Goal: Browse casually

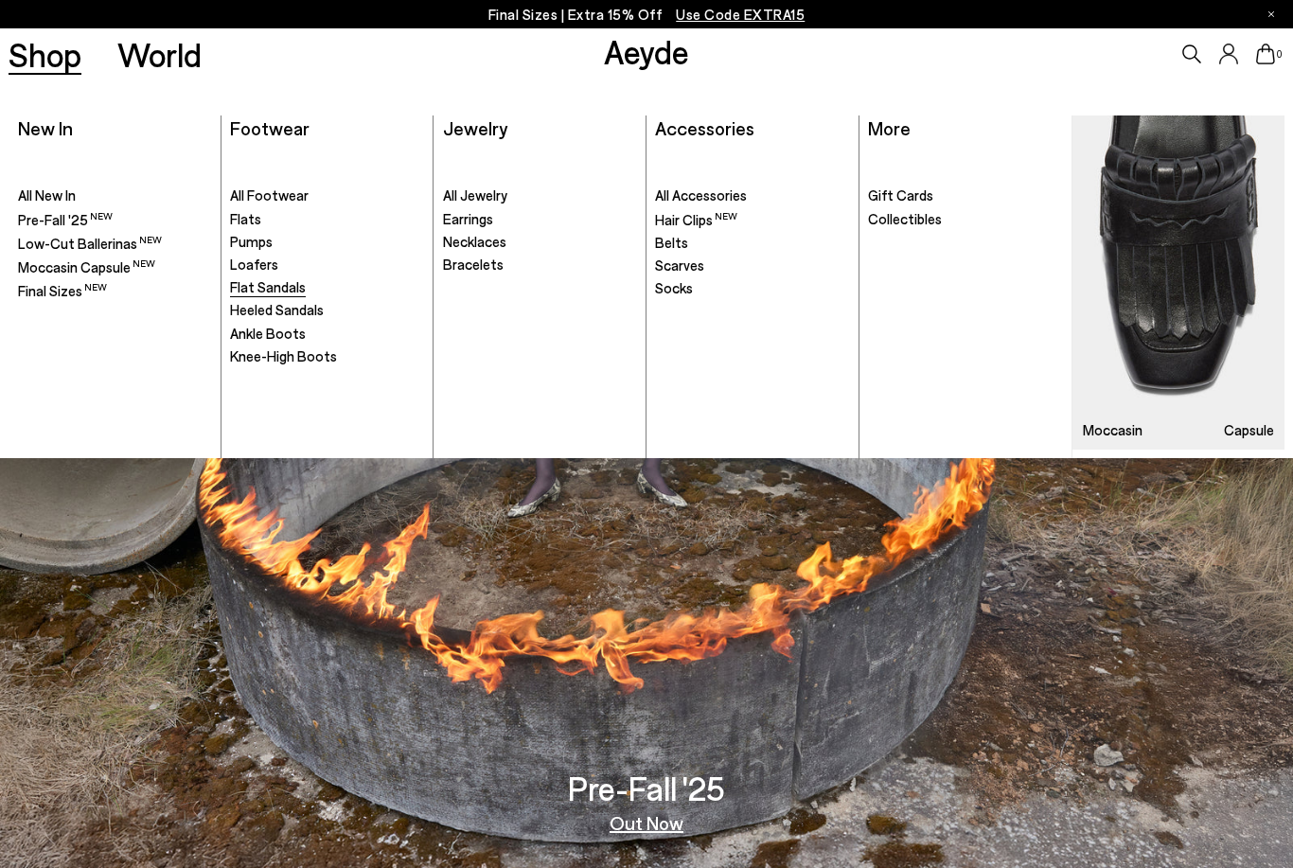
click at [248, 283] on span "Flat Sandals" at bounding box center [268, 286] width 76 height 17
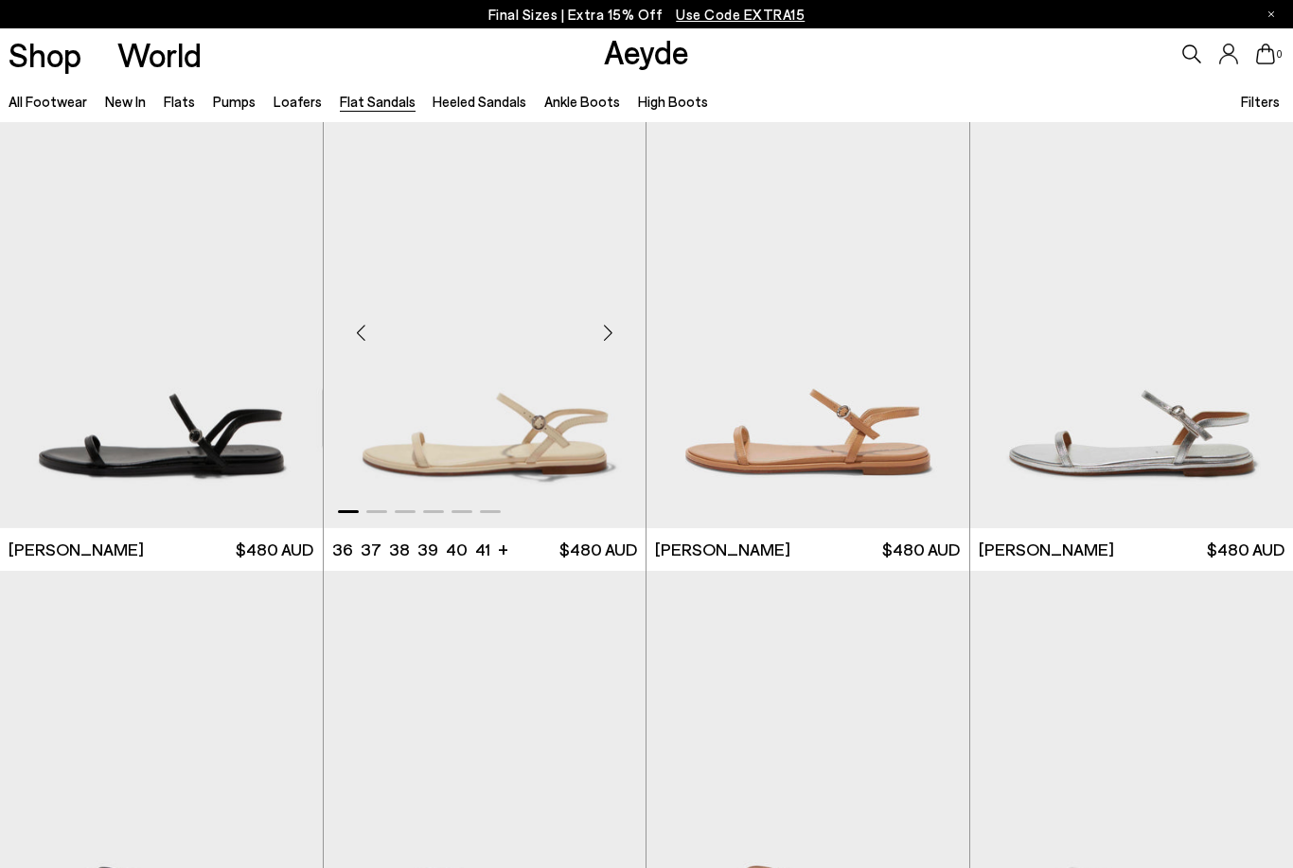
click at [360, 334] on div "Previous slide" at bounding box center [361, 332] width 57 height 57
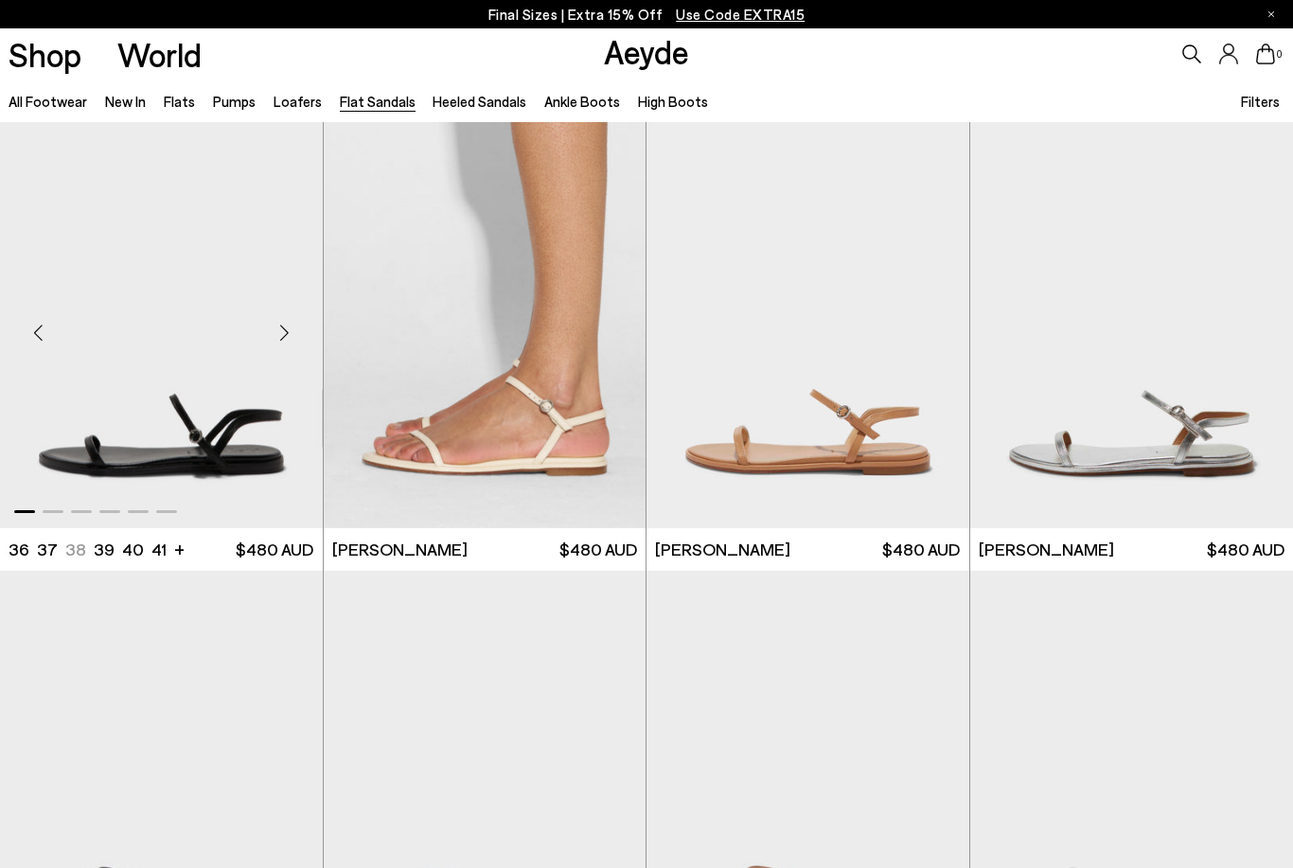
click at [36, 328] on div "Previous slide" at bounding box center [37, 332] width 57 height 57
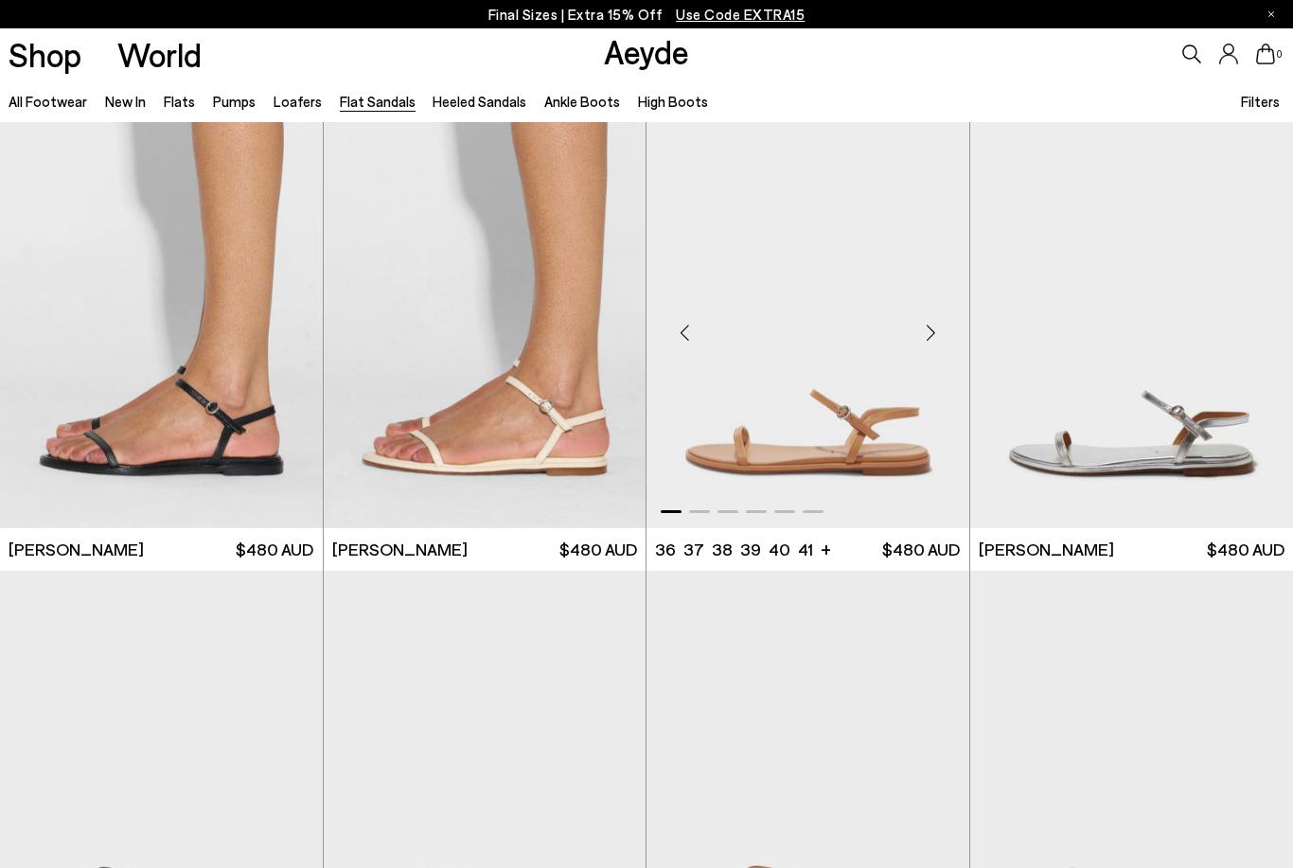
click at [686, 330] on div "Previous slide" at bounding box center [684, 332] width 57 height 57
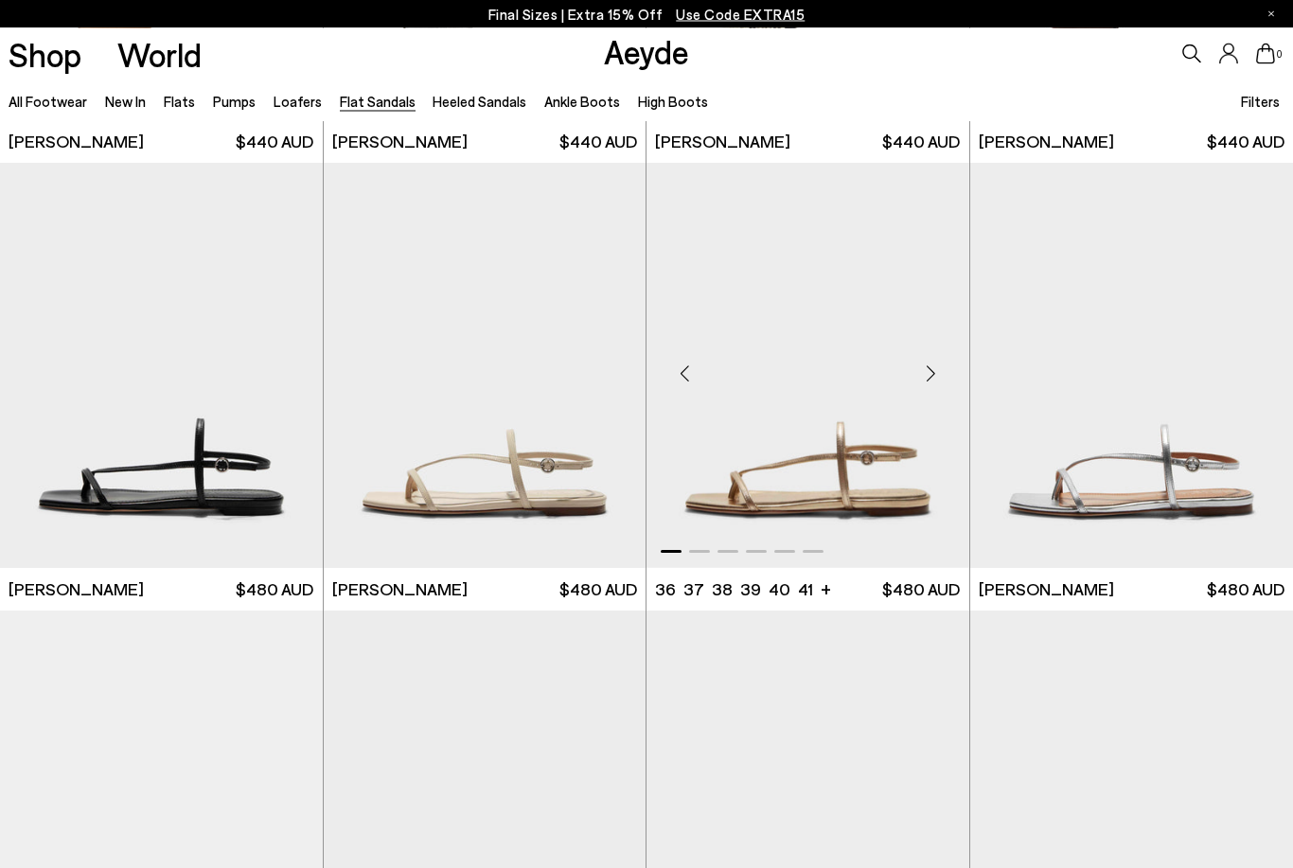
scroll to position [1751, 0]
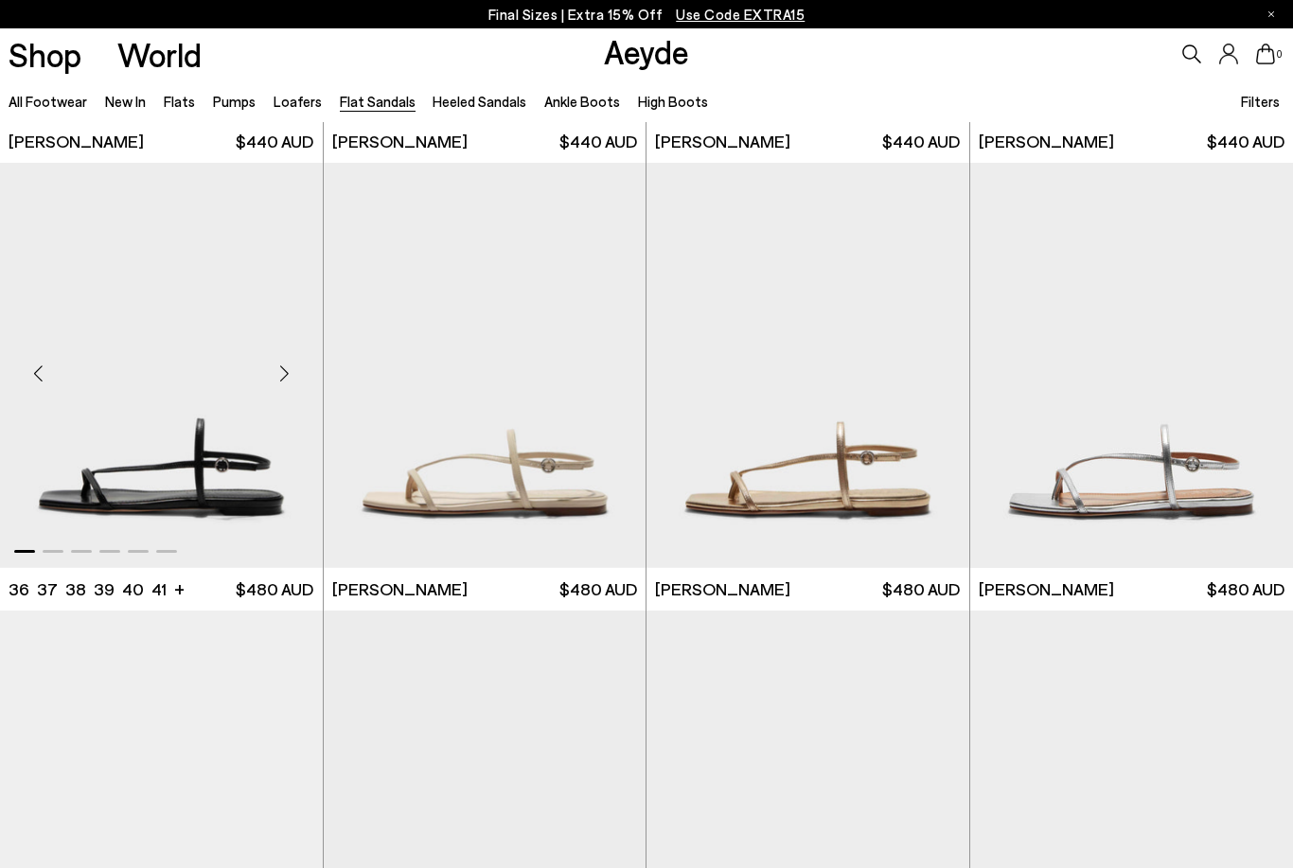
click at [34, 373] on div "Previous slide" at bounding box center [37, 372] width 57 height 57
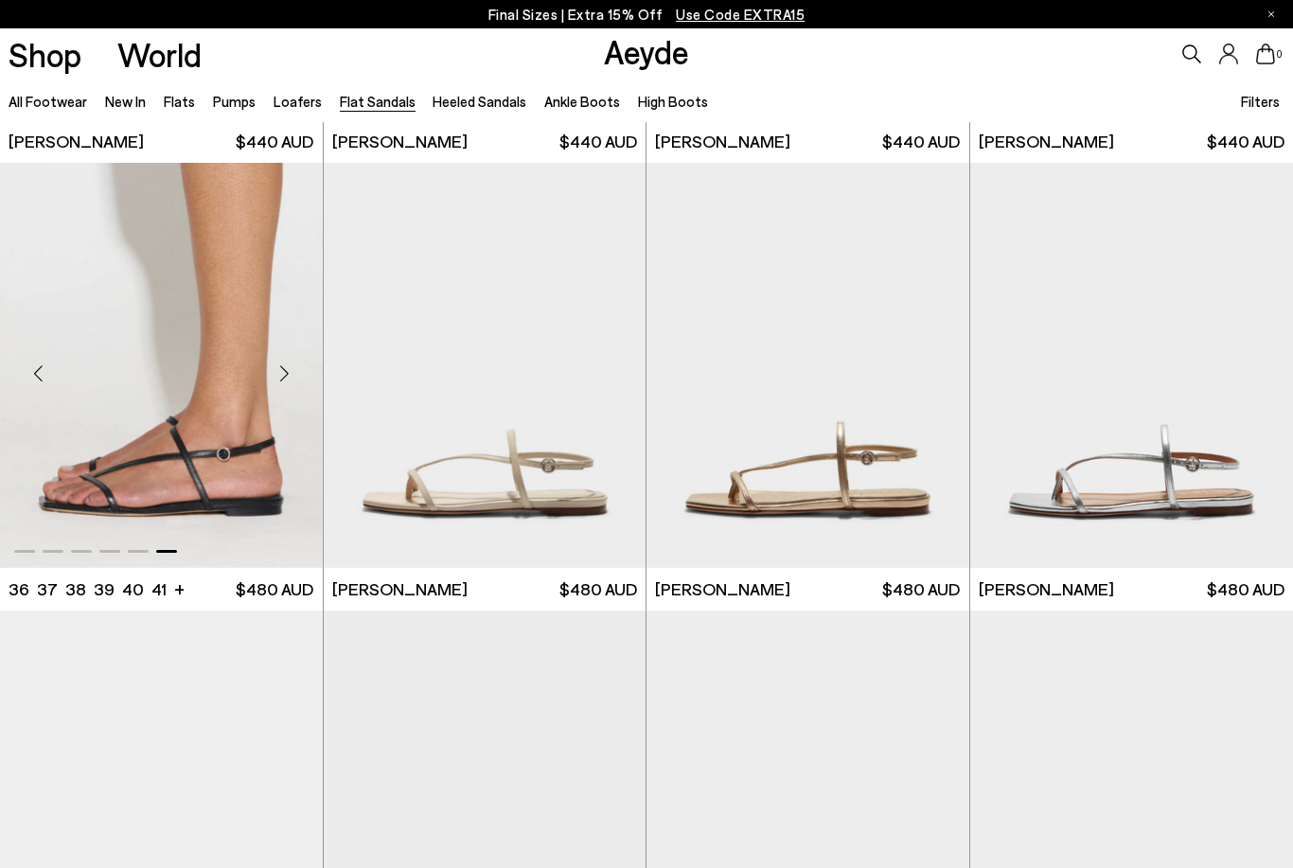
click at [34, 373] on div "Previous slide" at bounding box center [37, 372] width 57 height 57
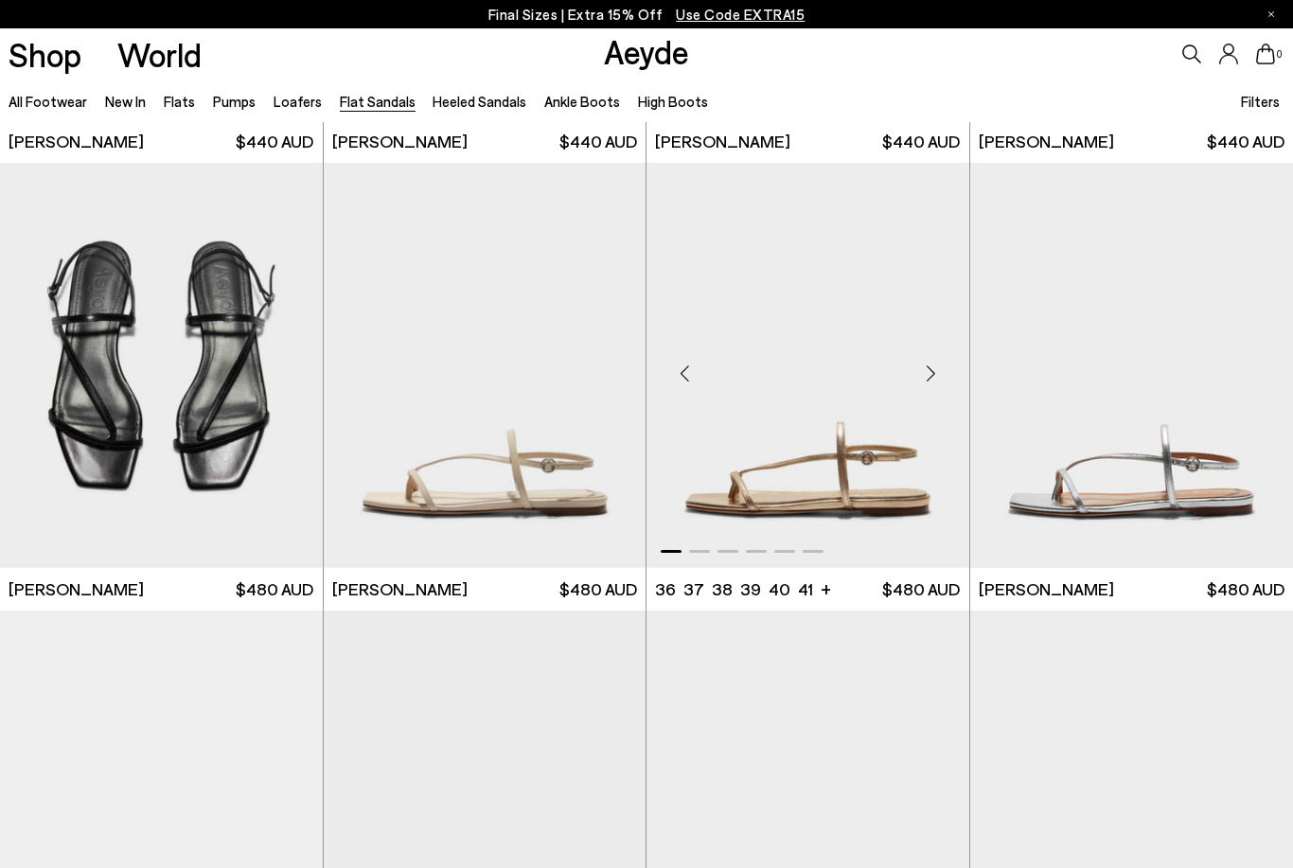
click at [684, 372] on div "Previous slide" at bounding box center [684, 372] width 57 height 57
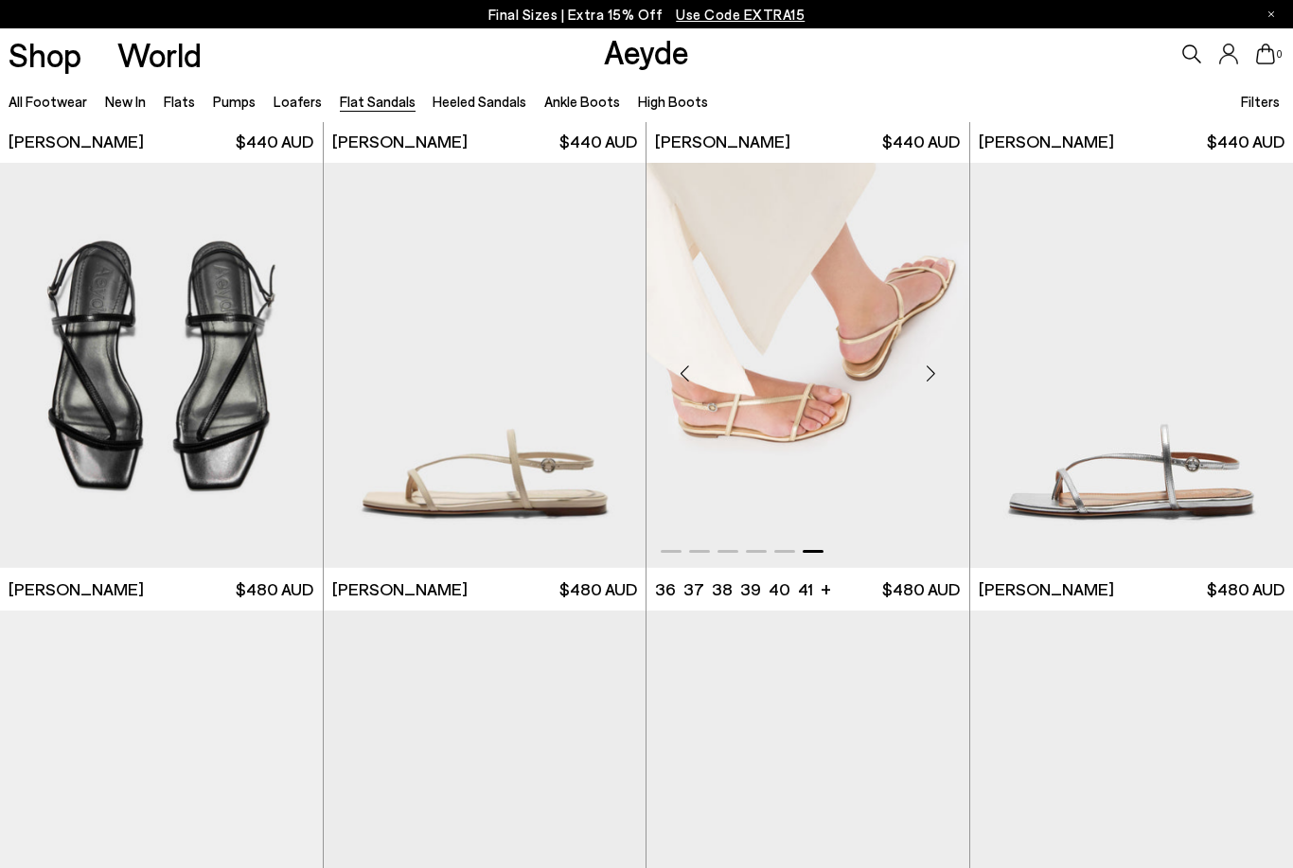
click at [684, 372] on div "Previous slide" at bounding box center [684, 372] width 57 height 57
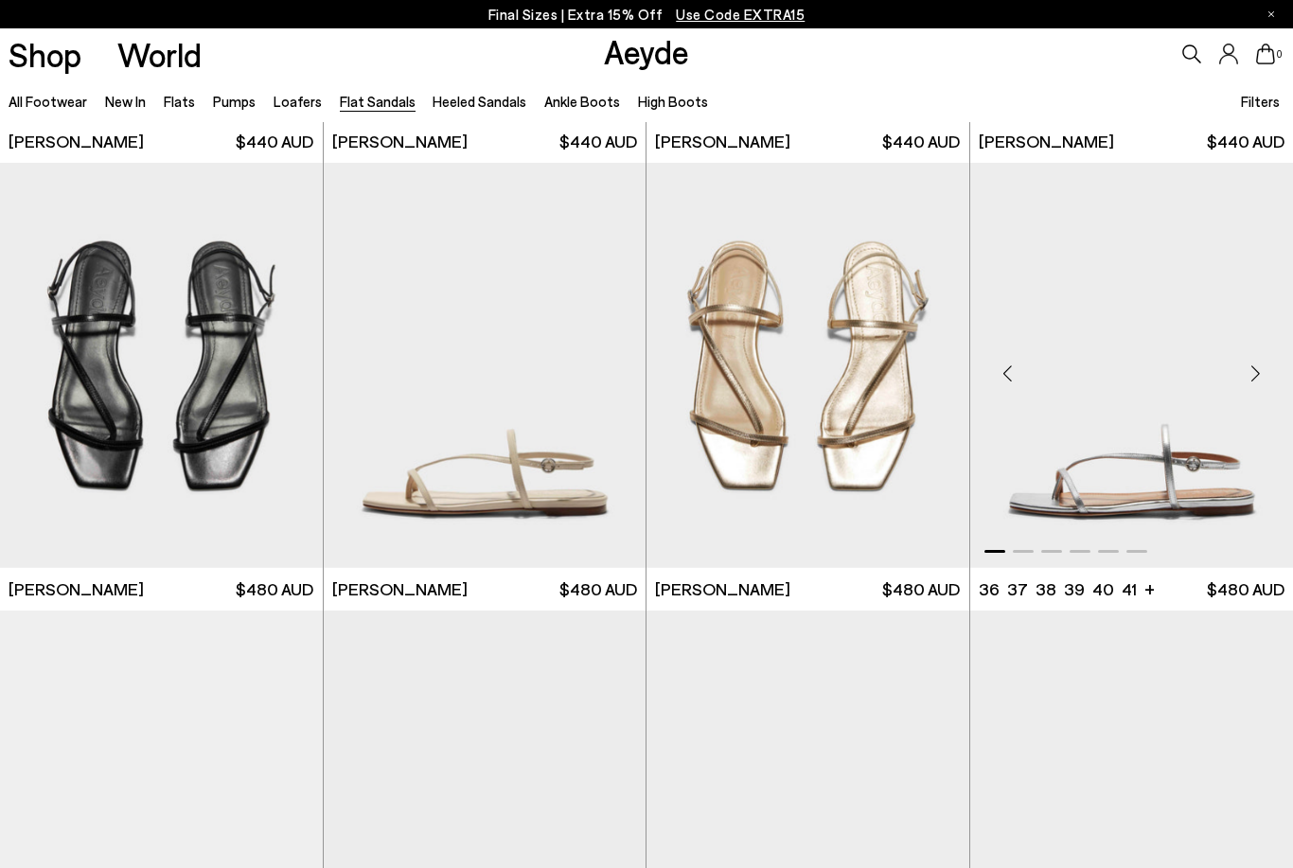
click at [1007, 379] on div "Previous slide" at bounding box center [1007, 372] width 57 height 57
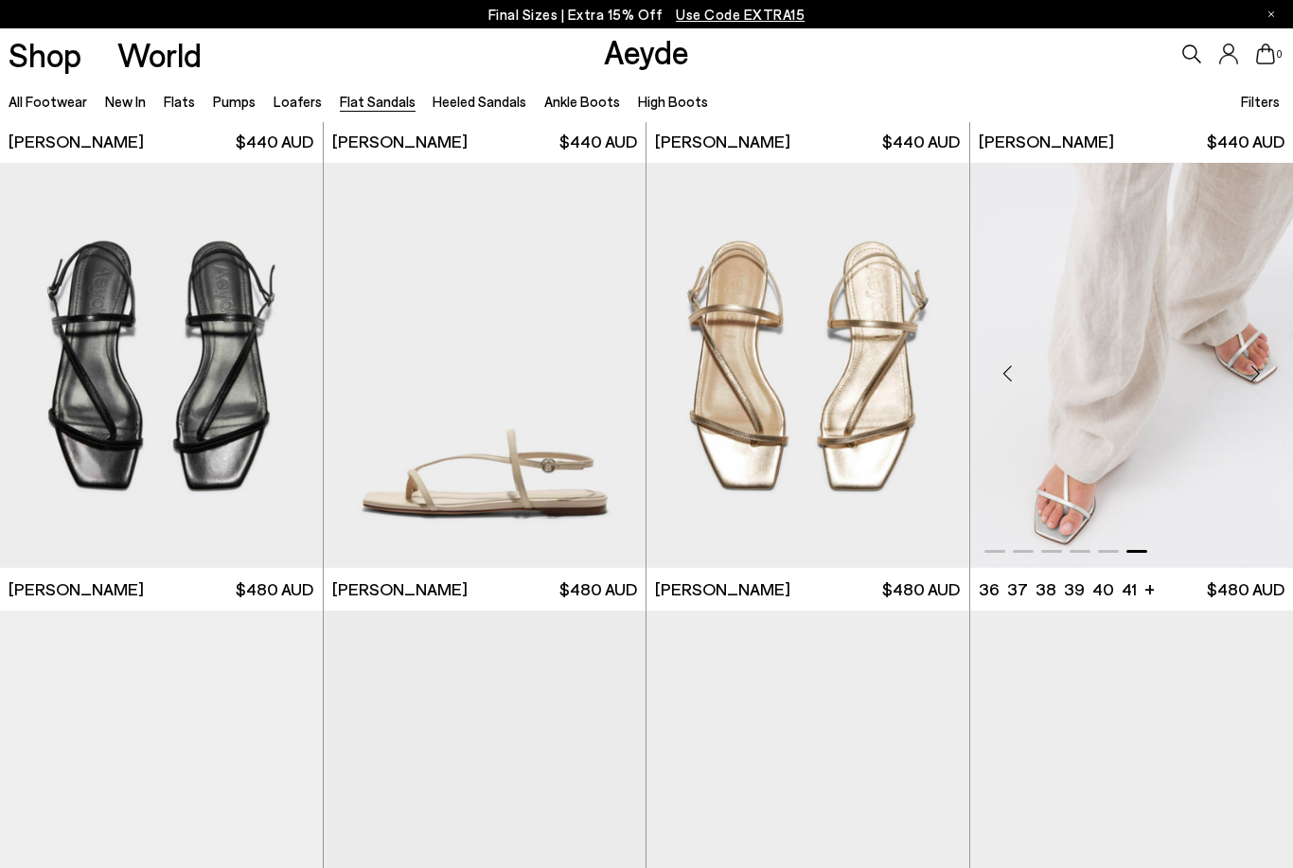
click at [1007, 379] on div "Previous slide" at bounding box center [1007, 372] width 57 height 57
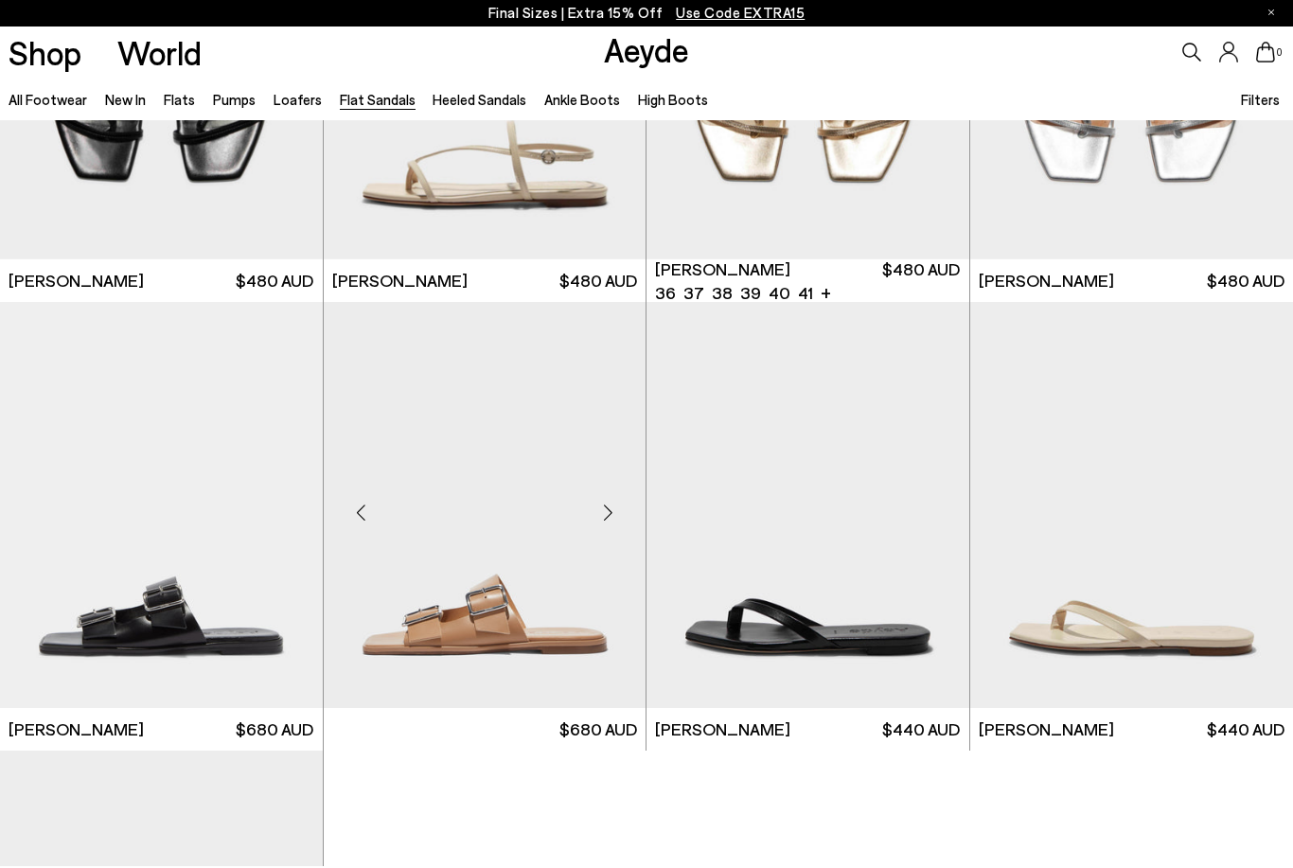
scroll to position [2059, 0]
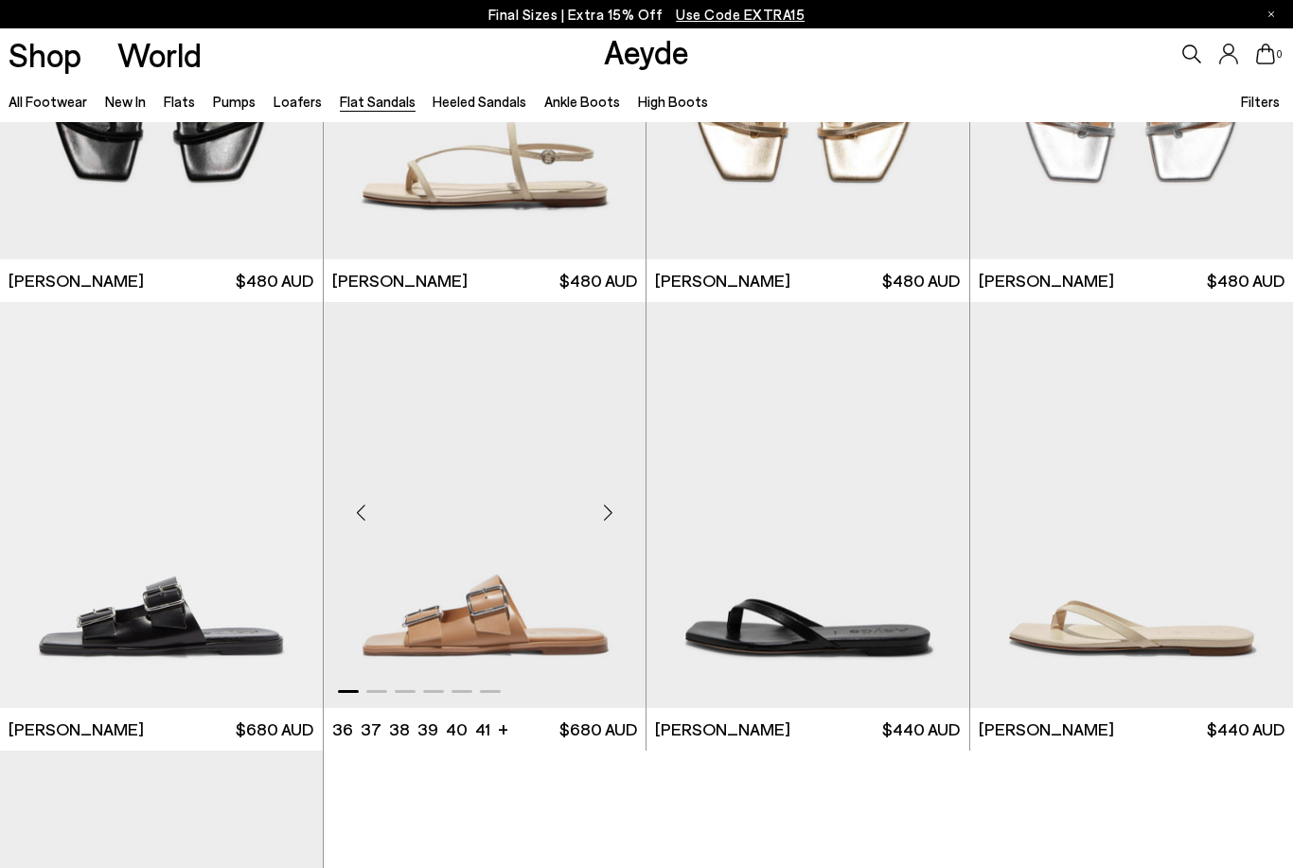
click at [360, 508] on div "Previous slide" at bounding box center [361, 512] width 57 height 57
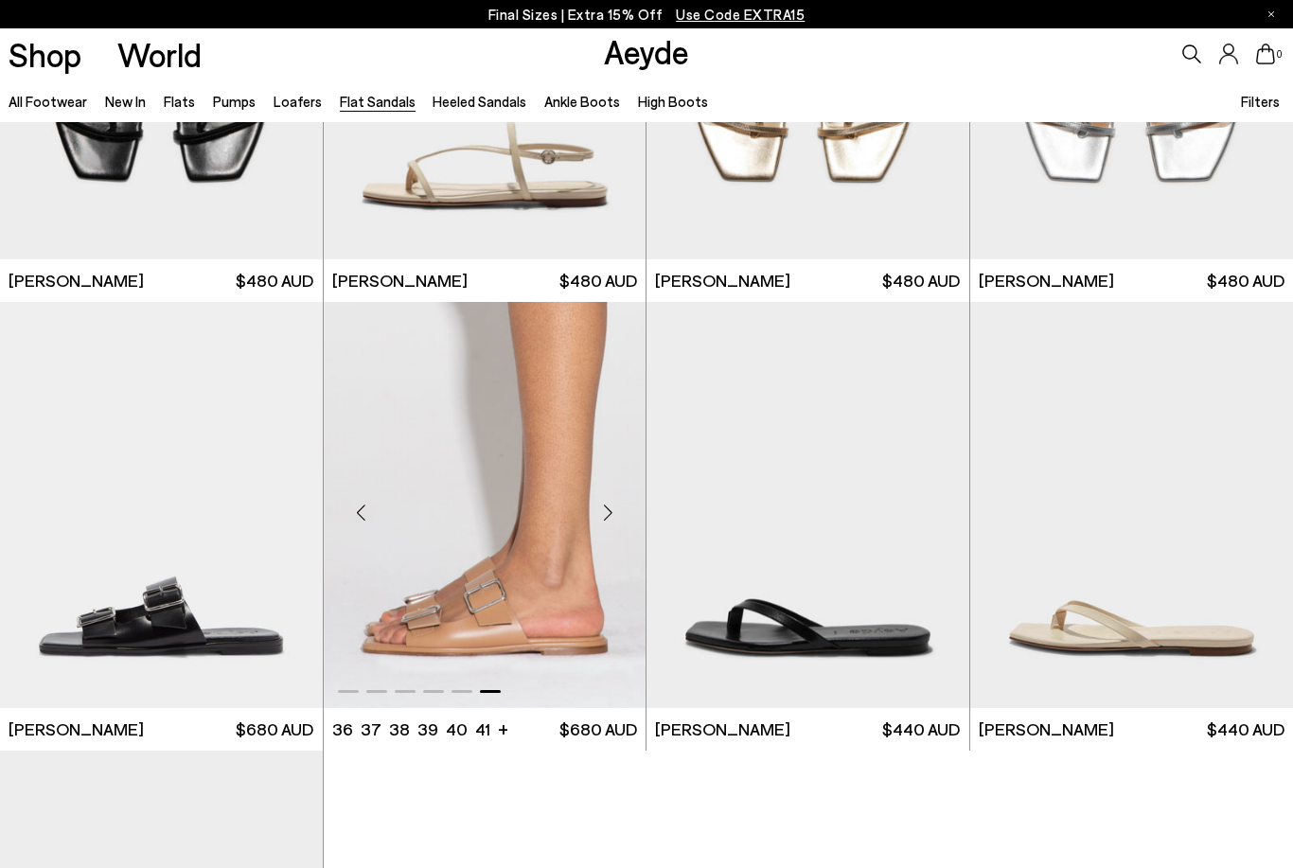
click at [360, 508] on div "Previous slide" at bounding box center [361, 512] width 57 height 57
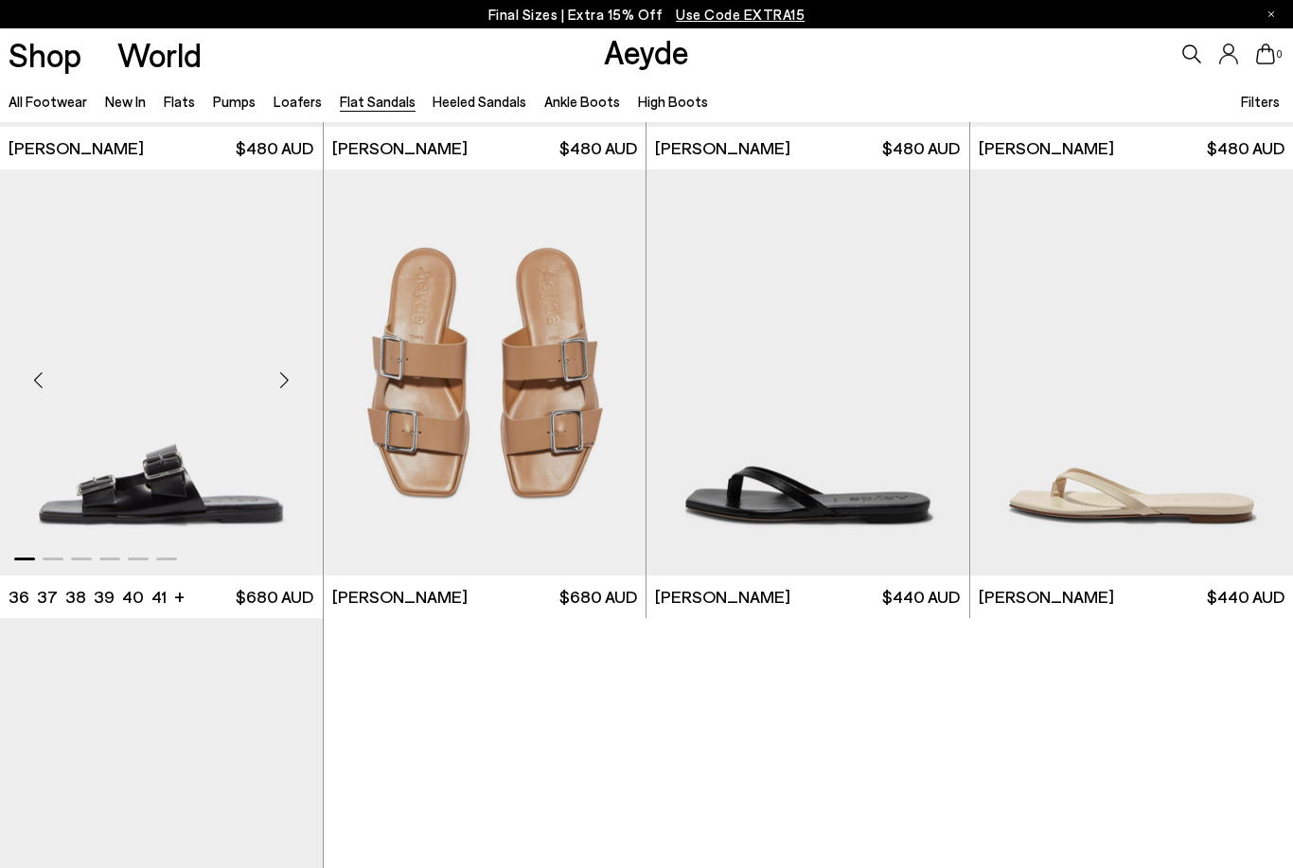
scroll to position [2187, 0]
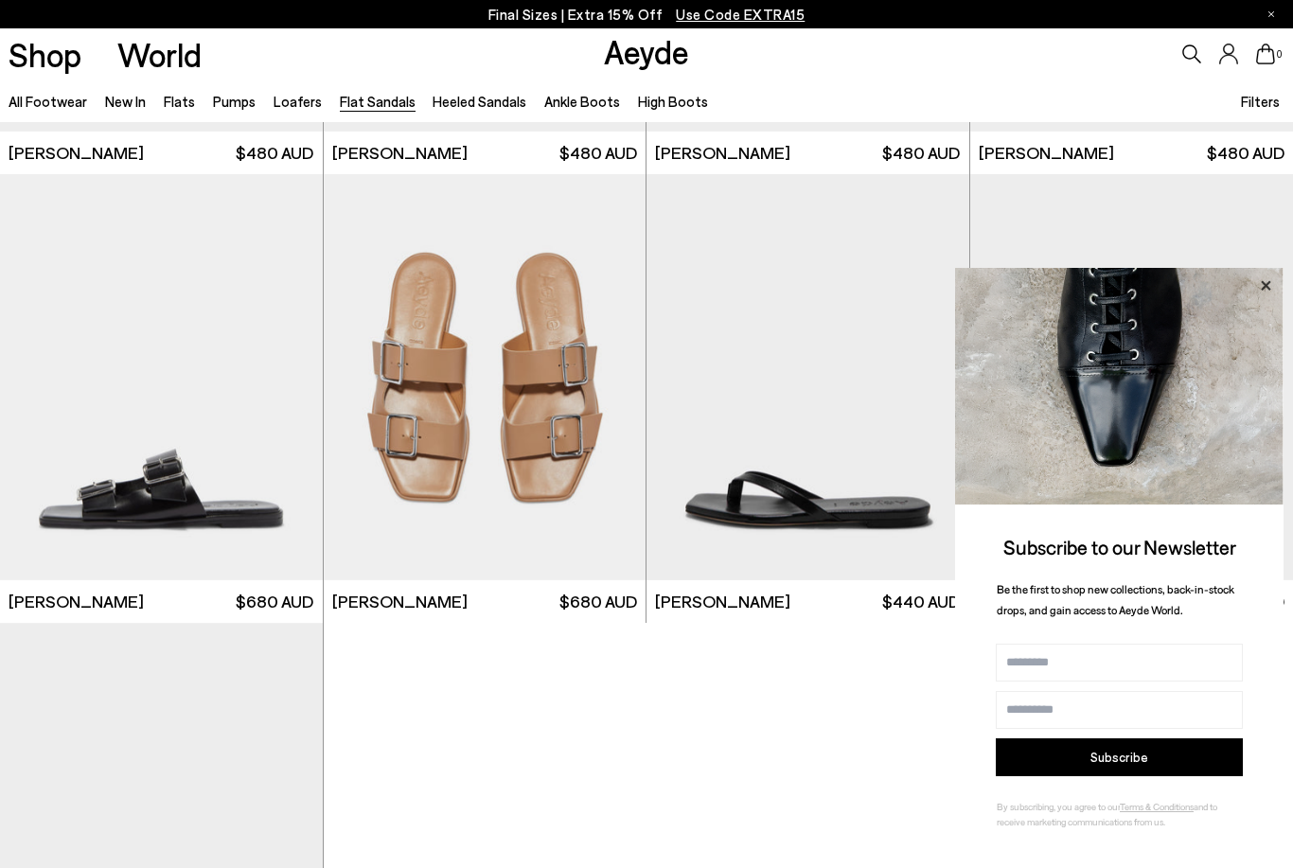
click at [1265, 290] on icon at bounding box center [1265, 285] width 25 height 25
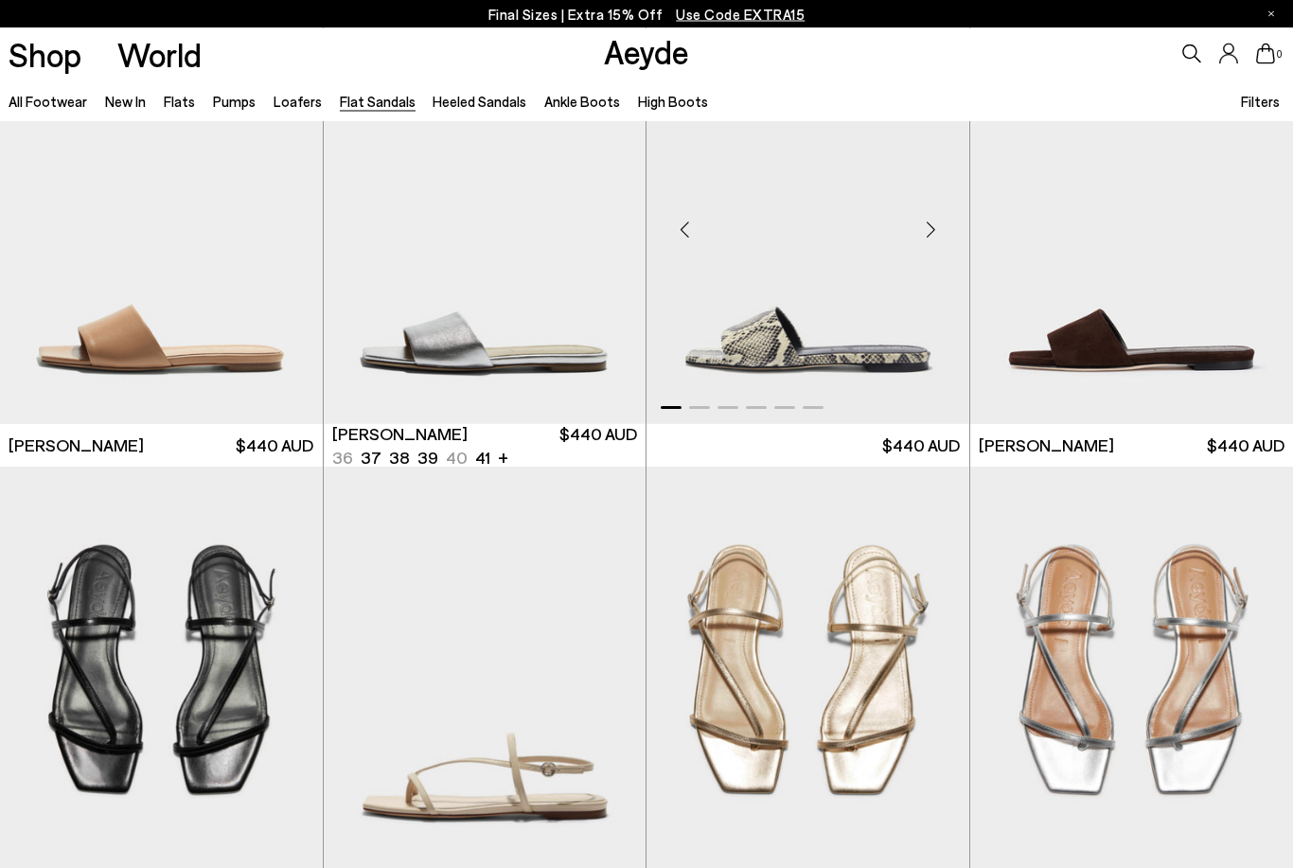
scroll to position [1457, 0]
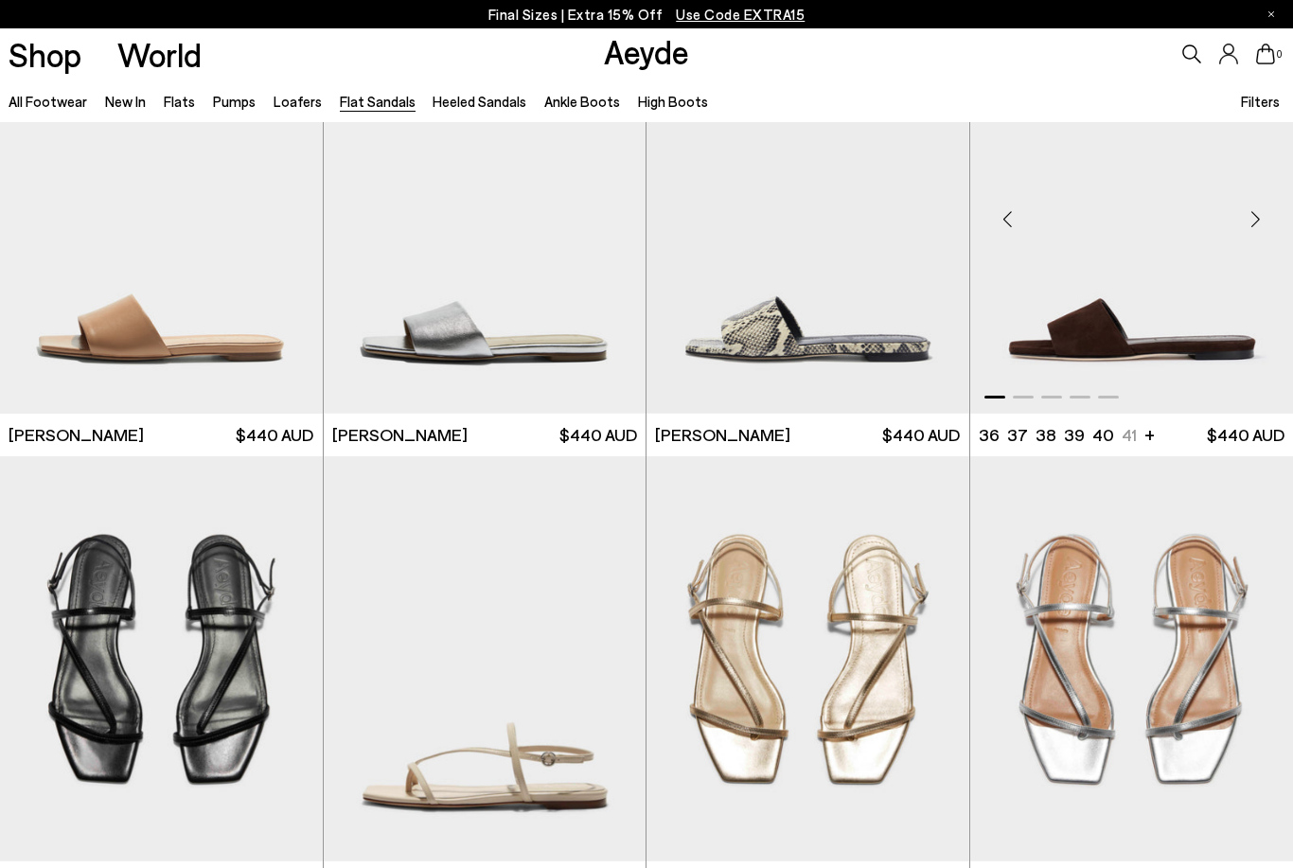
click at [1011, 218] on div "Previous slide" at bounding box center [1007, 218] width 57 height 57
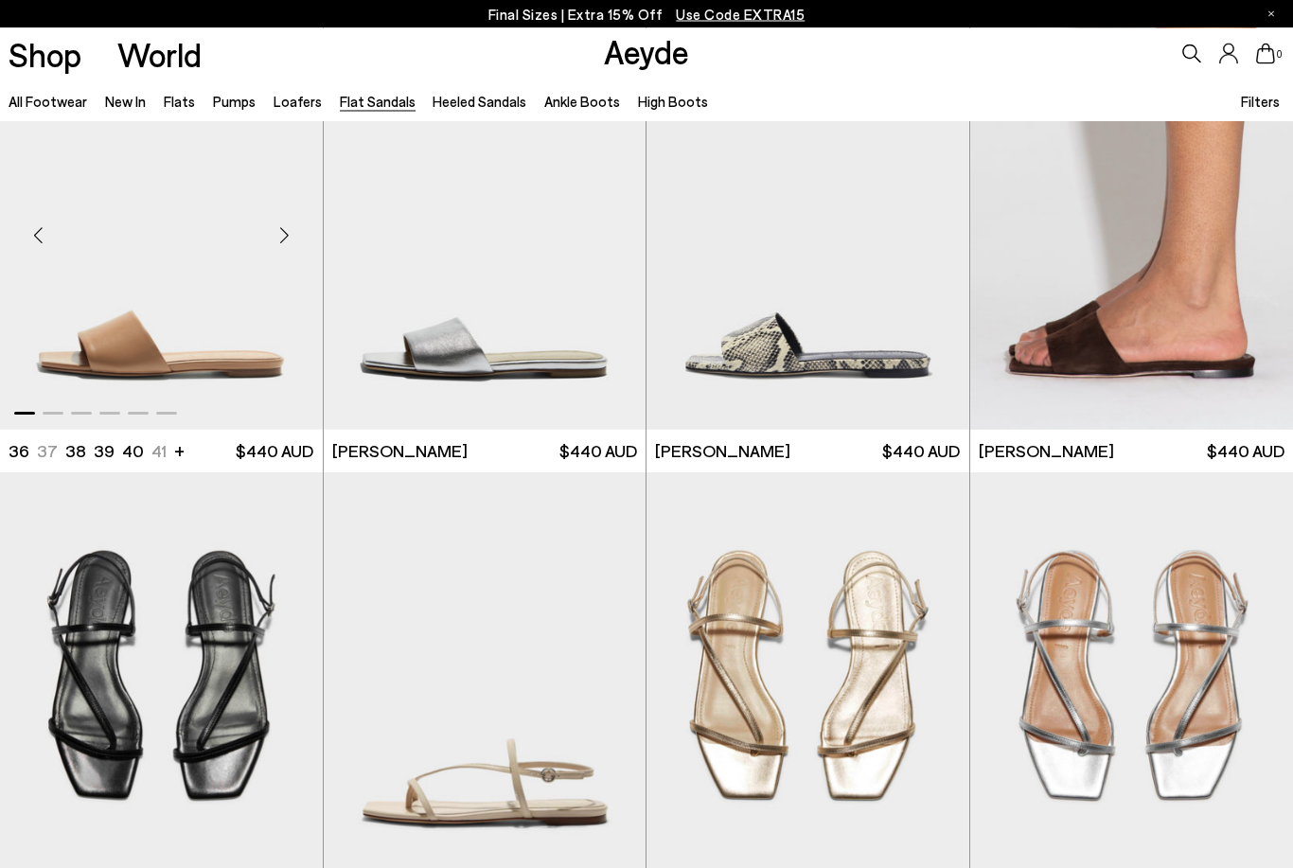
scroll to position [1441, 0]
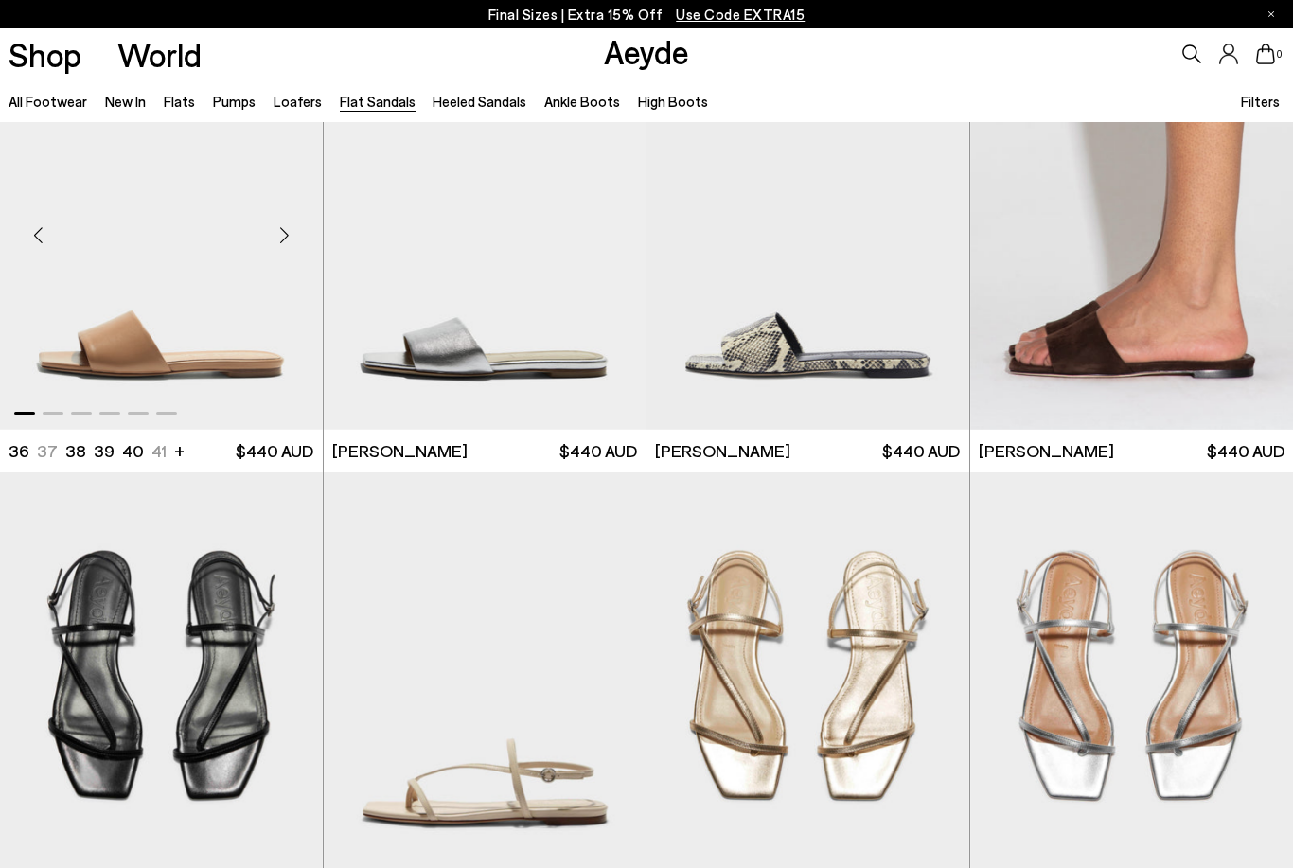
click at [37, 236] on div "Previous slide" at bounding box center [37, 234] width 57 height 57
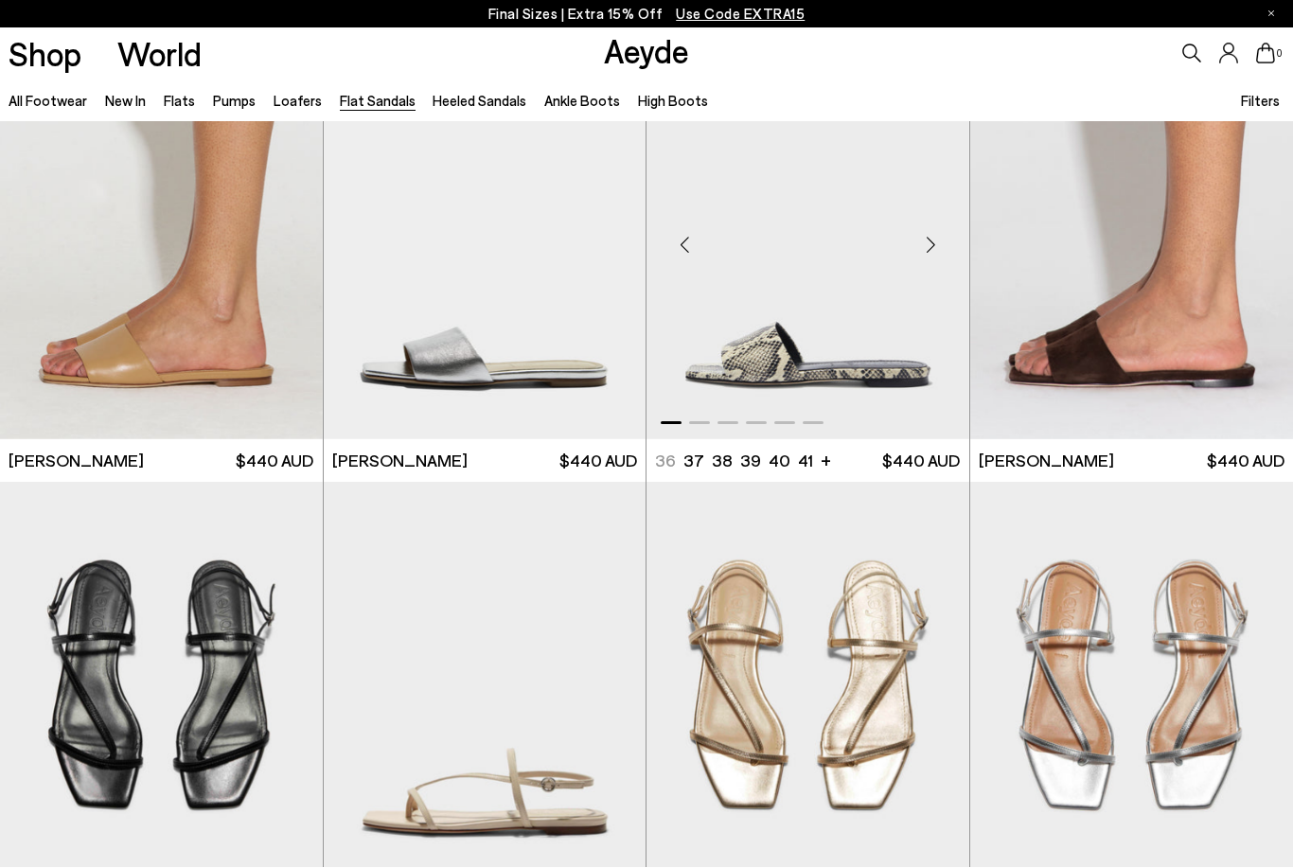
click at [680, 251] on div "Previous slide" at bounding box center [684, 245] width 57 height 57
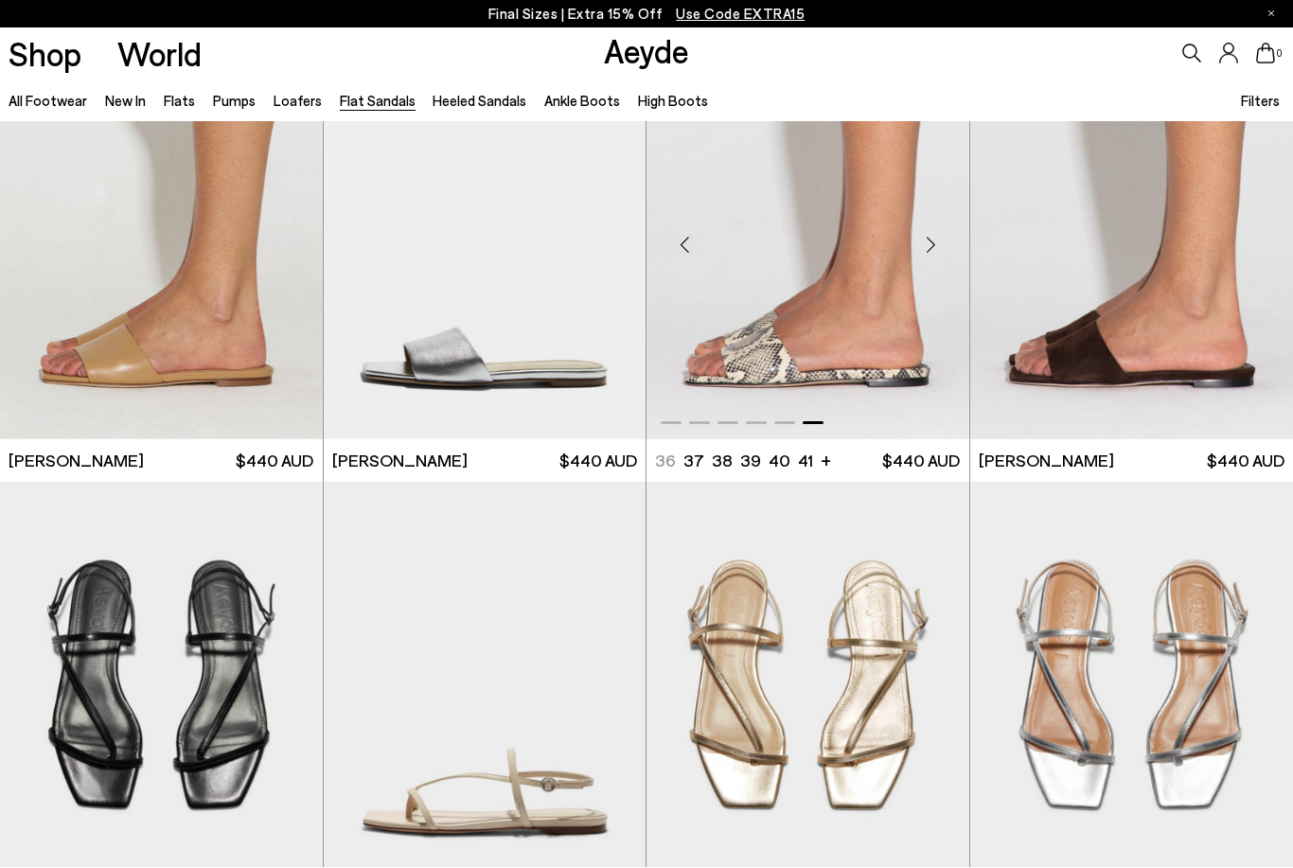
scroll to position [1432, 0]
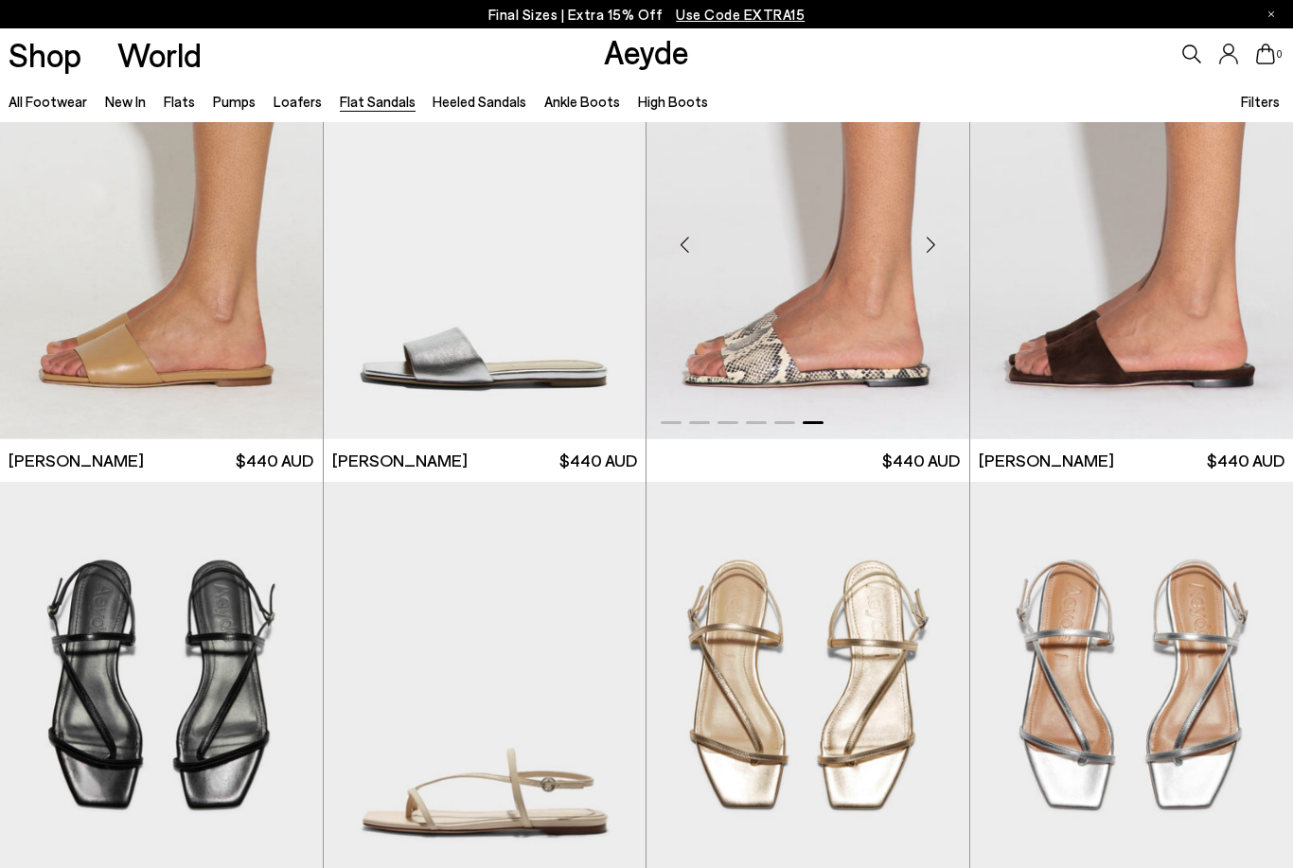
click at [680, 251] on div "Previous slide" at bounding box center [684, 244] width 57 height 57
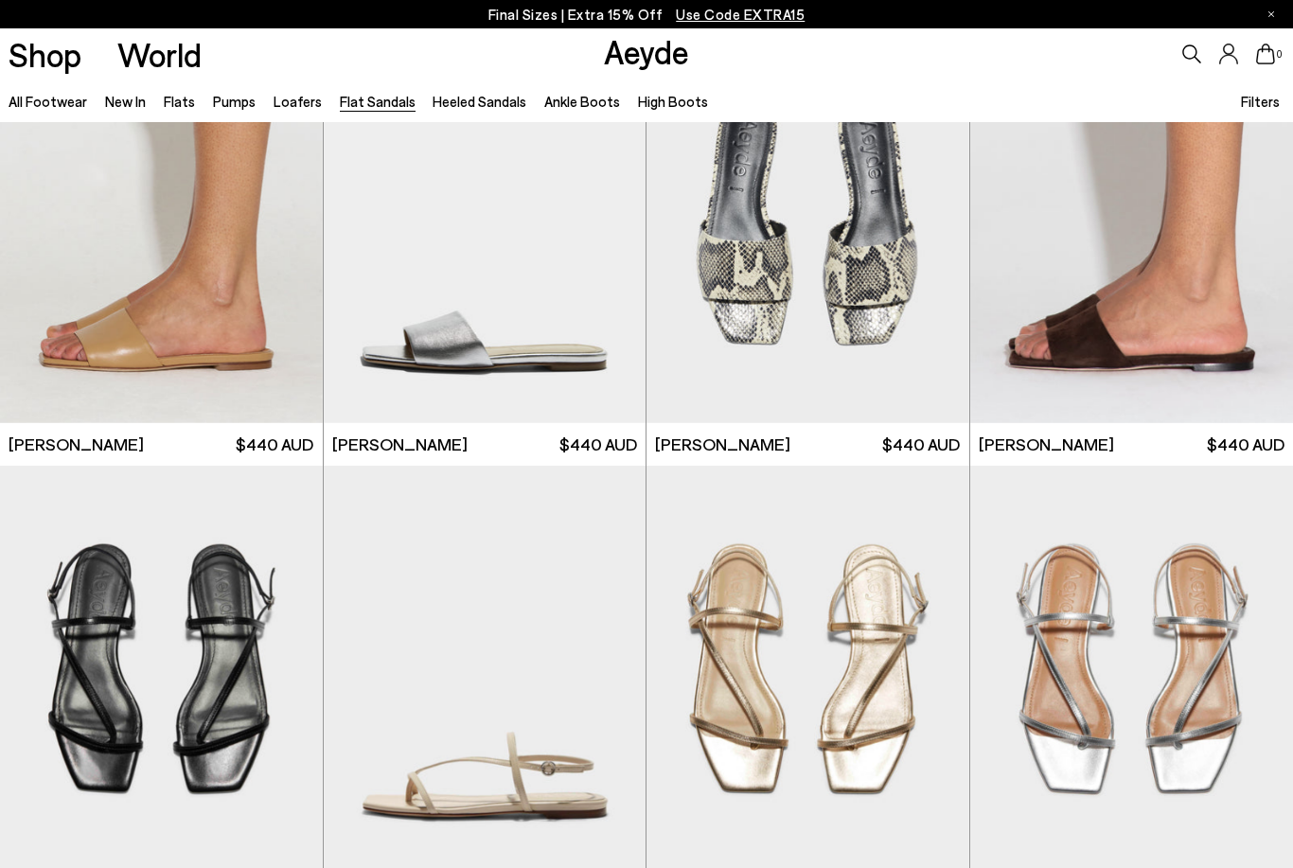
scroll to position [1453, 0]
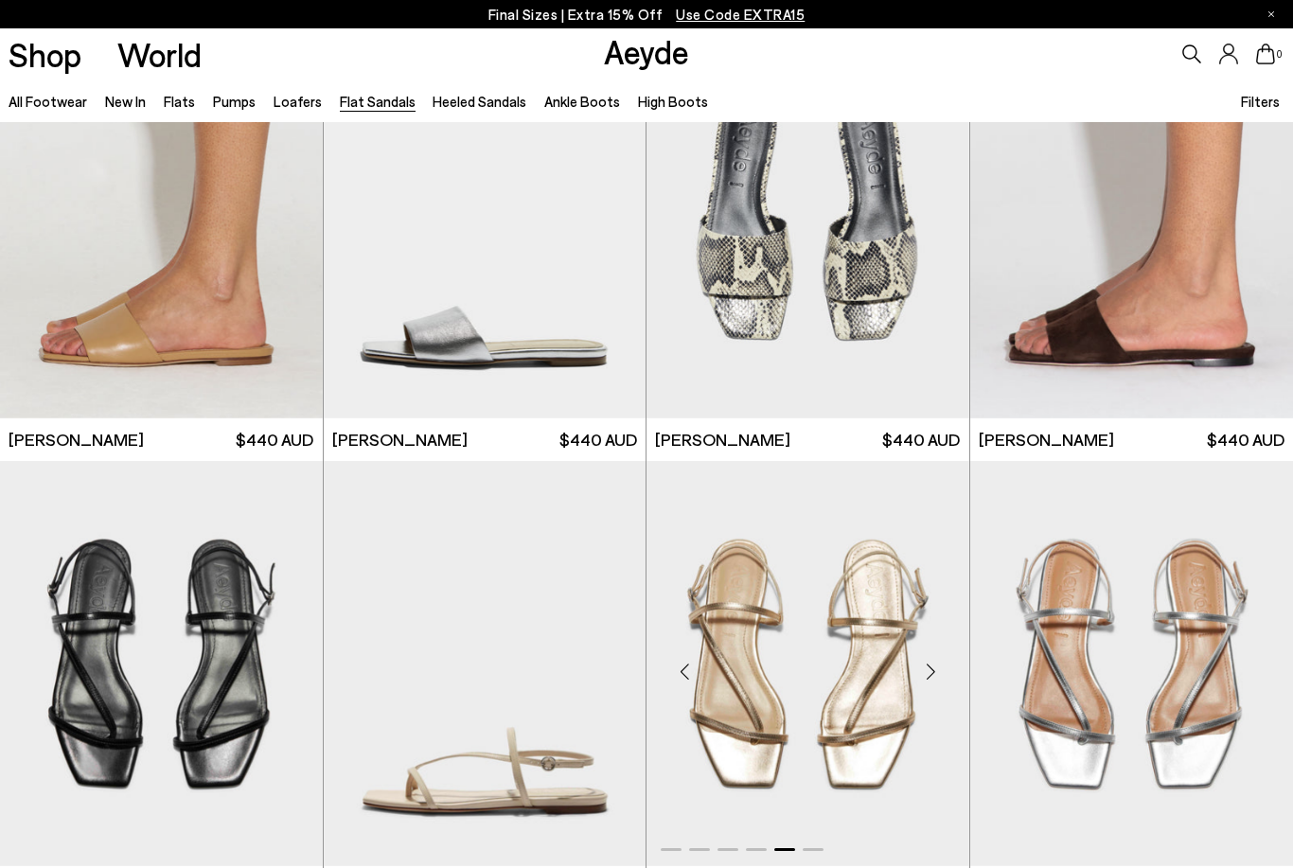
click at [927, 677] on div "Next slide" at bounding box center [931, 671] width 57 height 57
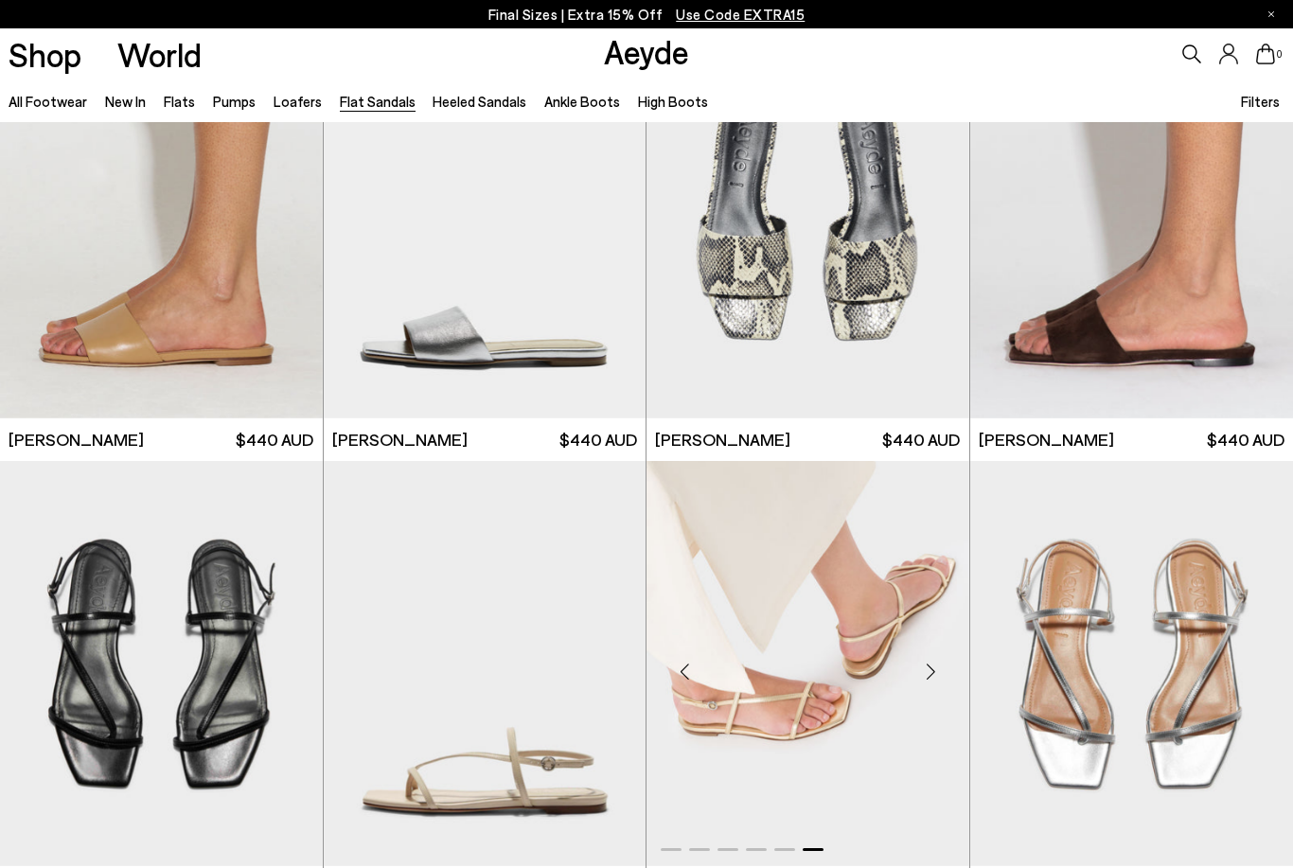
click at [927, 677] on div "Next slide" at bounding box center [931, 671] width 57 height 57
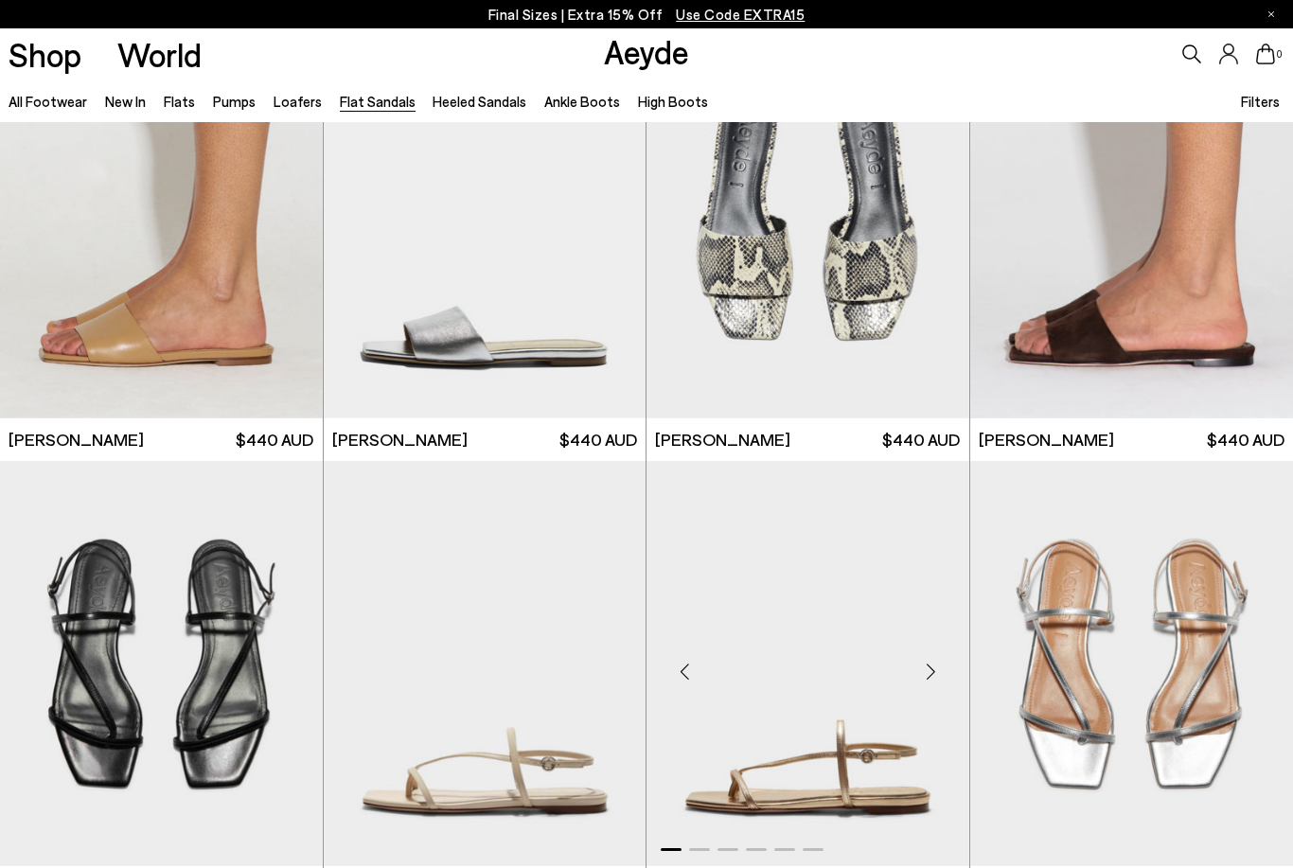
click at [927, 677] on div "Next slide" at bounding box center [931, 671] width 57 height 57
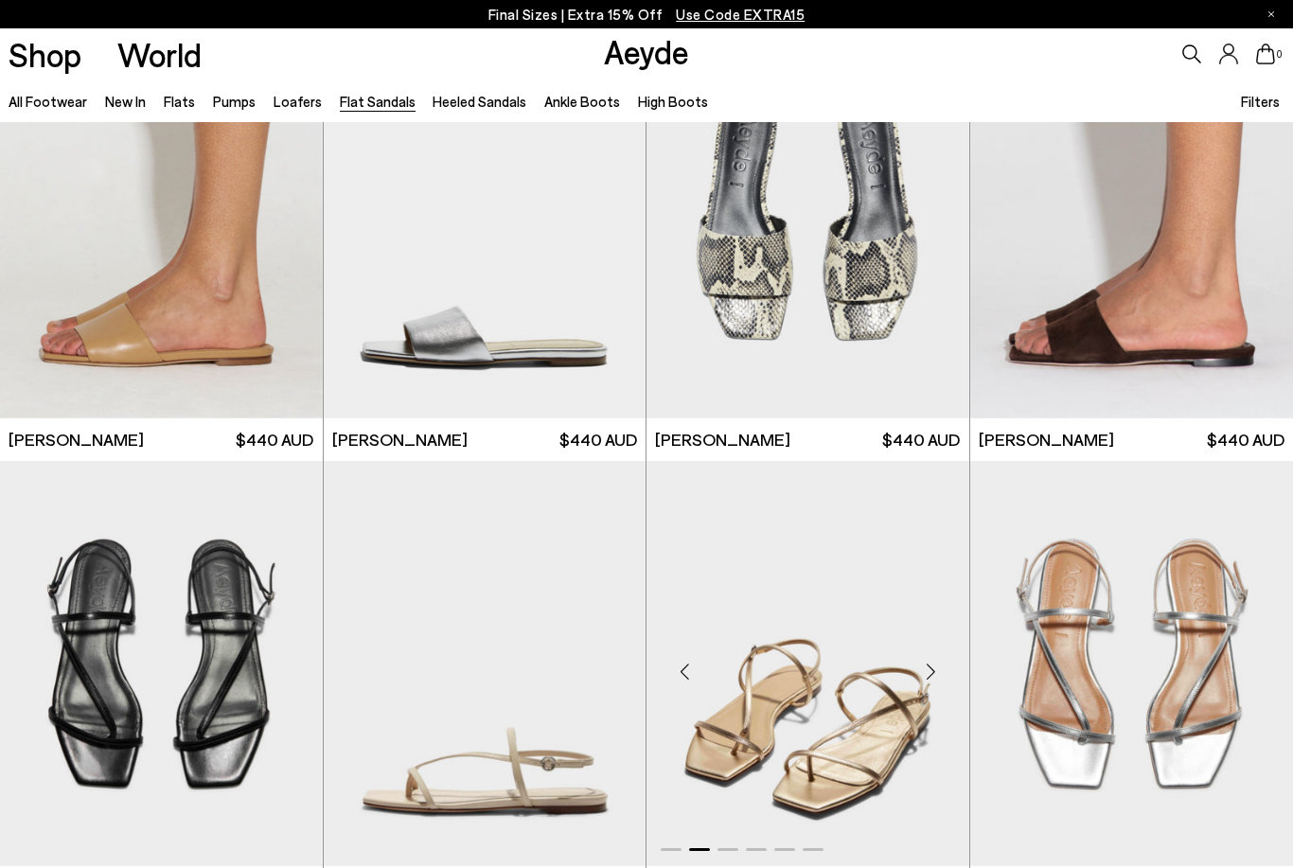
click at [927, 677] on div "Next slide" at bounding box center [931, 671] width 57 height 57
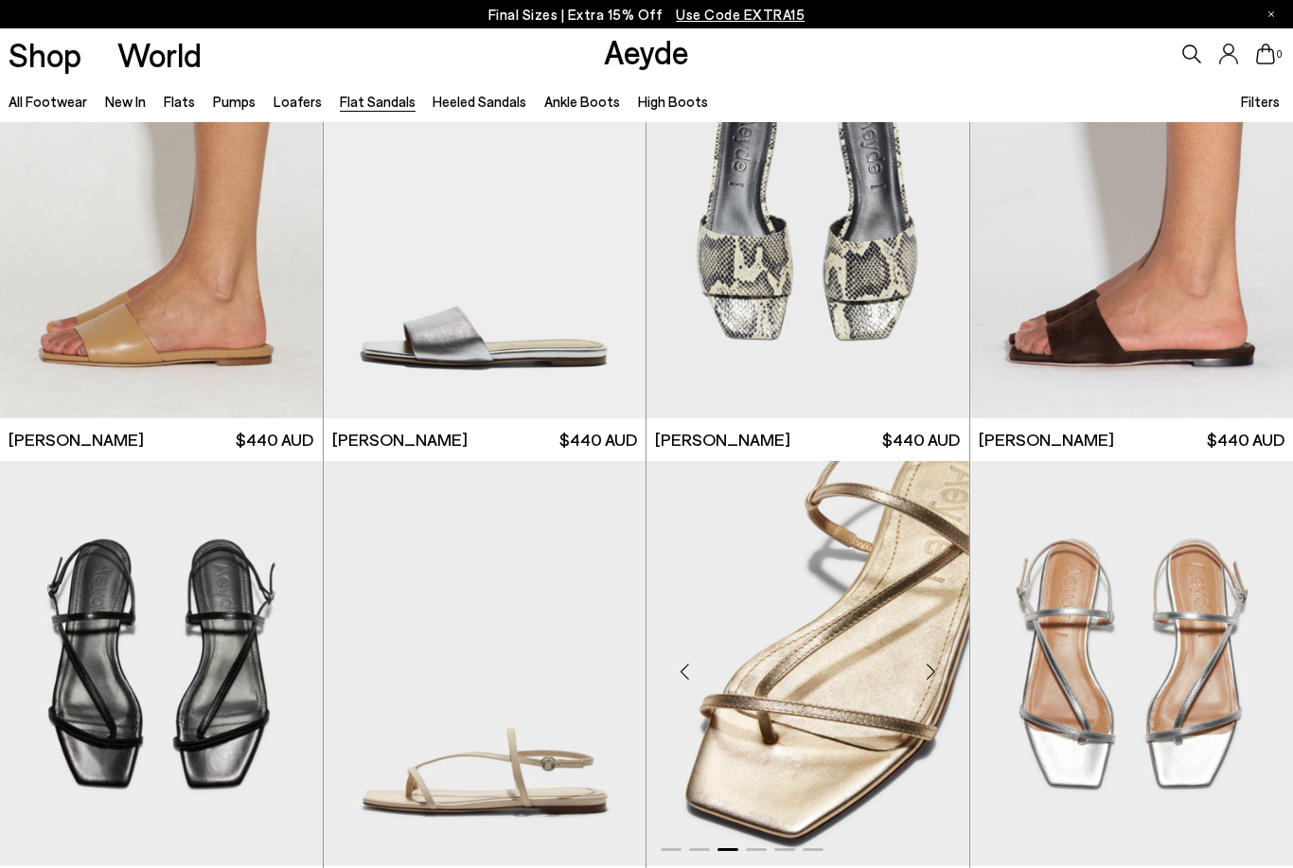
click at [927, 677] on div "Next slide" at bounding box center [931, 671] width 57 height 57
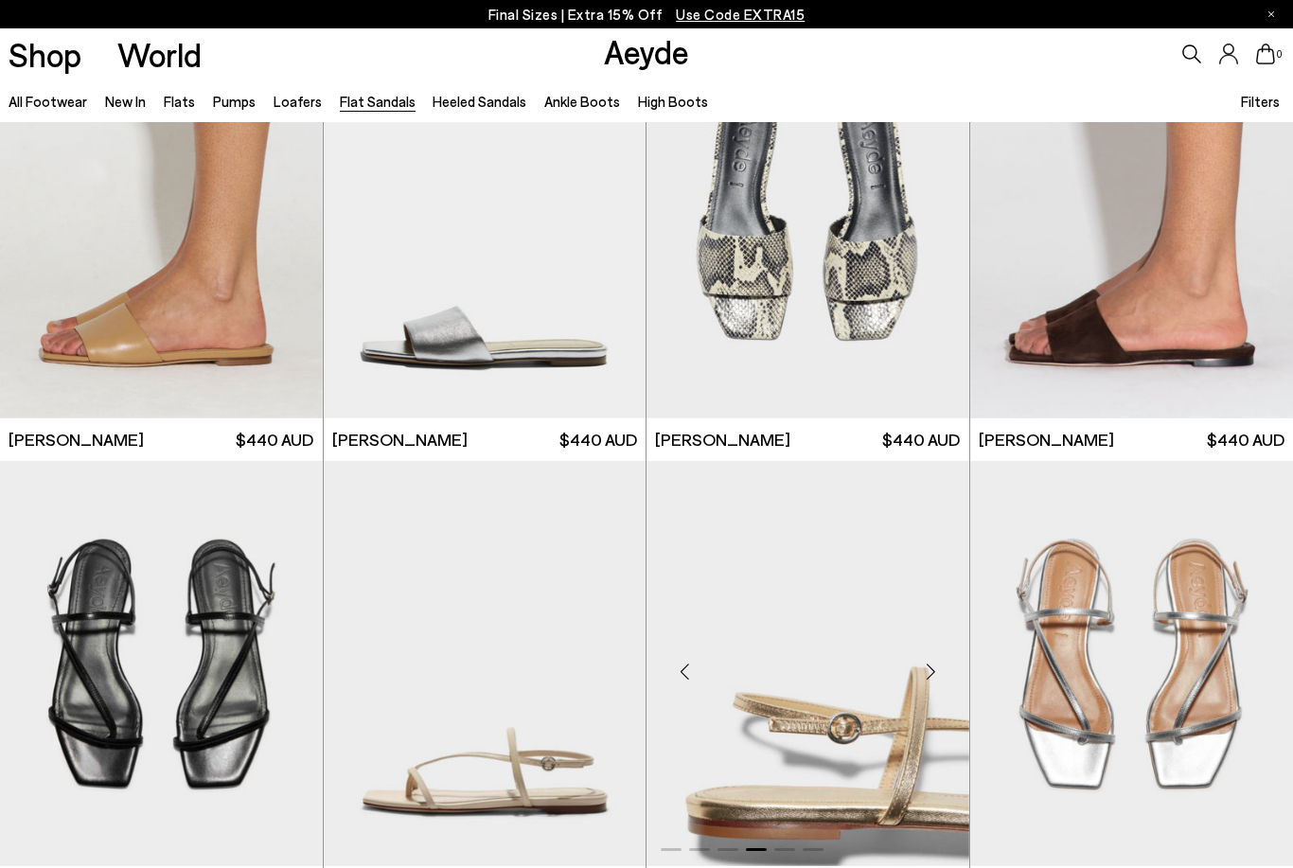
click at [927, 677] on div "Next slide" at bounding box center [931, 671] width 57 height 57
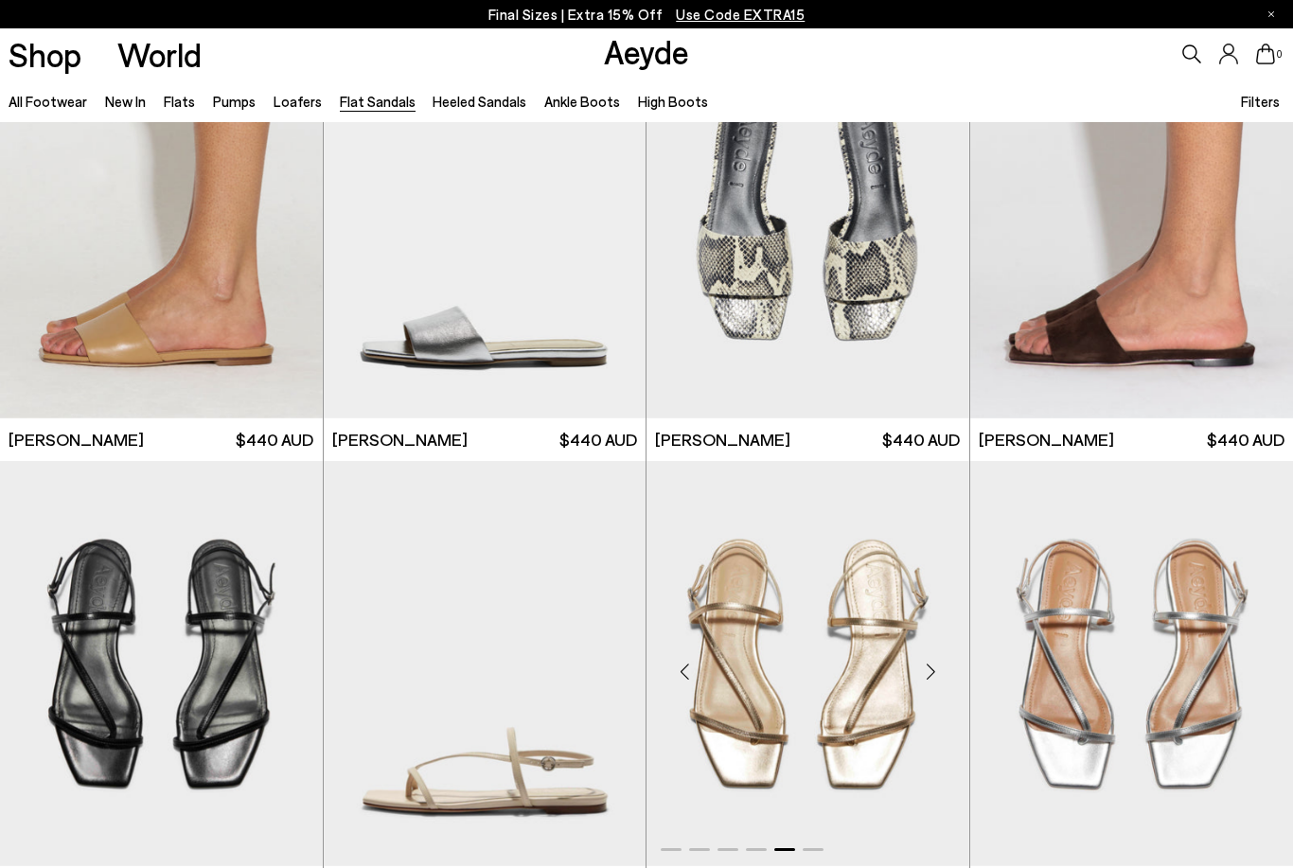
click at [804, 658] on img "5 / 6" at bounding box center [807, 663] width 323 height 405
